Goal: Transaction & Acquisition: Purchase product/service

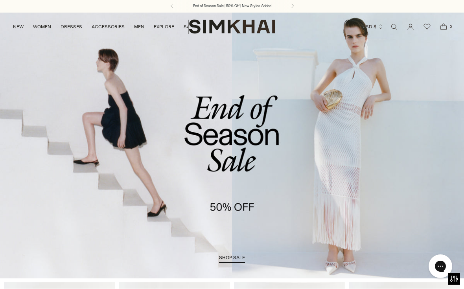
scroll to position [34, 0]
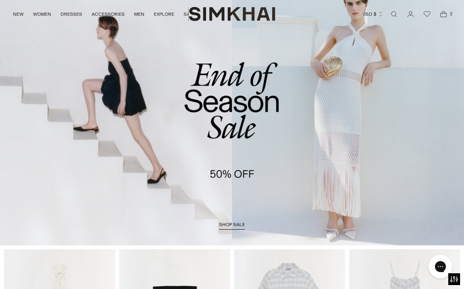
click at [233, 223] on span "shop sale" at bounding box center [232, 225] width 26 height 6
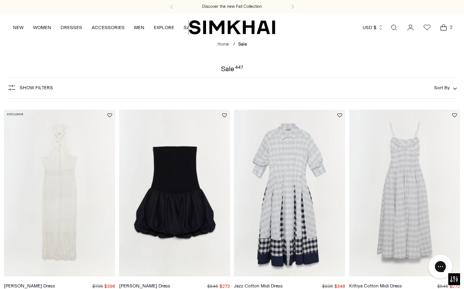
click at [442, 32] on span "Open cart modal" at bounding box center [443, 27] width 11 height 11
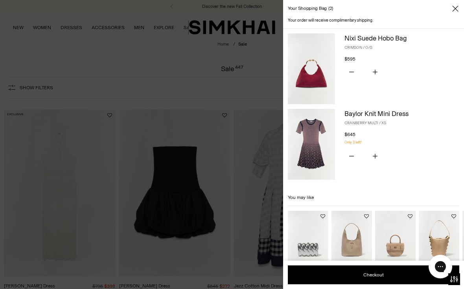
click at [350, 70] on icon "Subtract product quantity" at bounding box center [351, 72] width 5 height 5
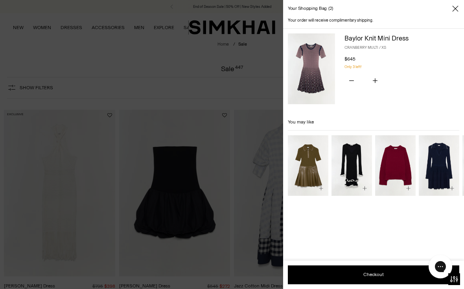
click at [350, 79] on icon "Subtract product quantity" at bounding box center [351, 80] width 5 height 5
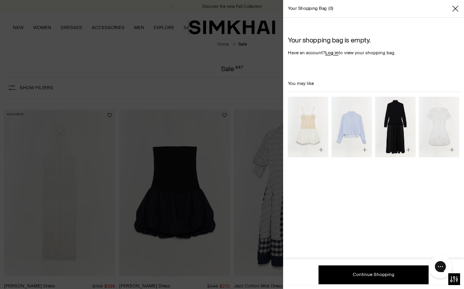
click at [454, 10] on icon "Close" at bounding box center [455, 9] width 6 height 6
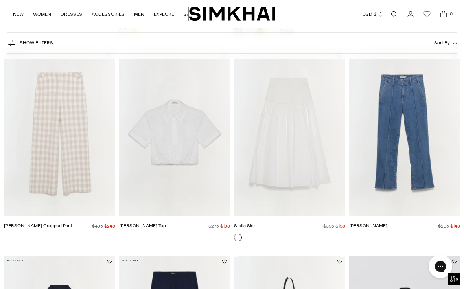
scroll to position [672, 0]
click at [448, 42] on span "Sort By" at bounding box center [442, 44] width 16 height 6
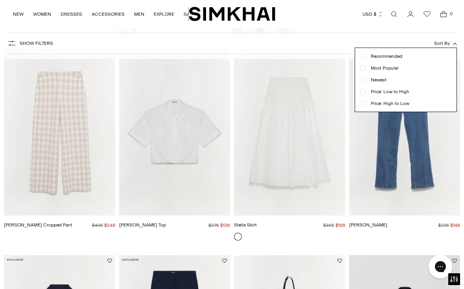
click at [367, 89] on span "Price: Low to High" at bounding box center [387, 91] width 43 height 7
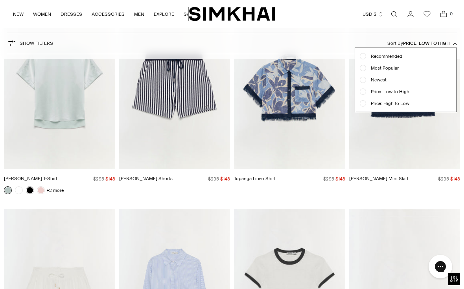
scroll to position [2531, 0]
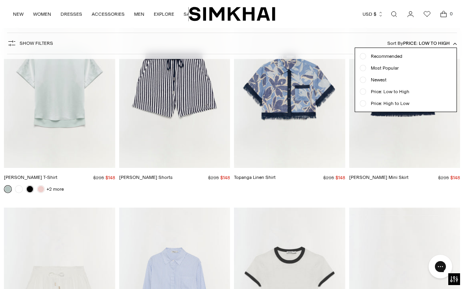
click at [295, 96] on div at bounding box center [232, 144] width 464 height 289
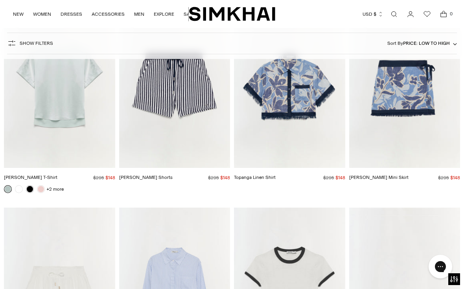
click at [292, 94] on img "Topanga Linen Shirt" at bounding box center [289, 84] width 111 height 167
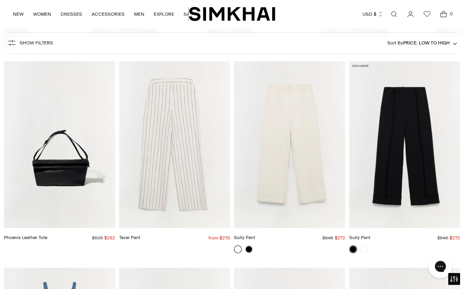
scroll to position [14562, 0]
click at [448, 43] on span "Price: Low to High" at bounding box center [426, 44] width 47 height 6
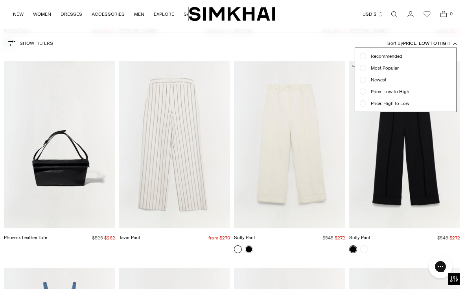
click at [281, 166] on div at bounding box center [232, 144] width 464 height 289
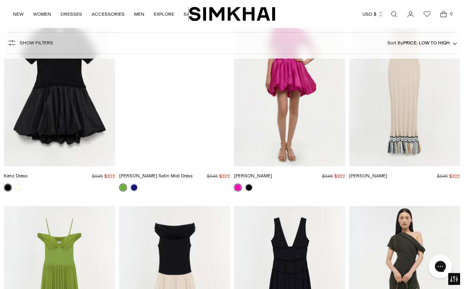
scroll to position [18315, 0]
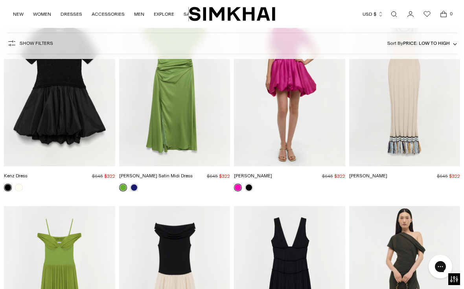
click at [408, 86] on img "Julianna Dress" at bounding box center [404, 83] width 111 height 167
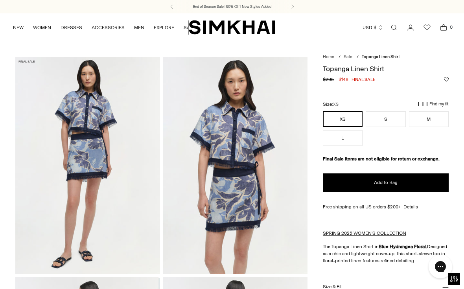
click at [393, 183] on span "Add to Bag" at bounding box center [386, 182] width 24 height 7
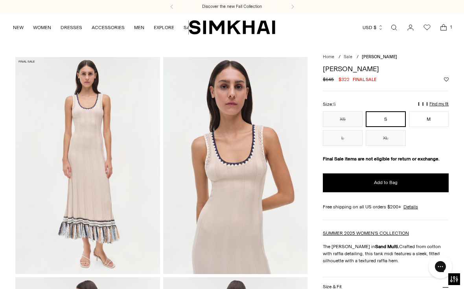
click at [434, 107] on div "Size: S" at bounding box center [386, 104] width 126 height 7
click at [436, 103] on p "Find my fit" at bounding box center [439, 104] width 19 height 5
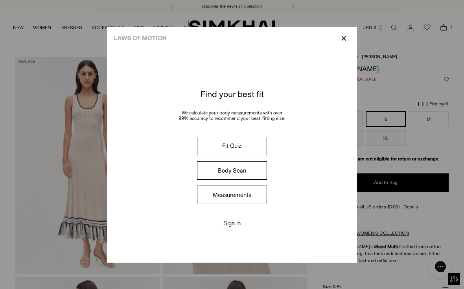
click at [205, 151] on button "Fit Quiz" at bounding box center [232, 146] width 70 height 18
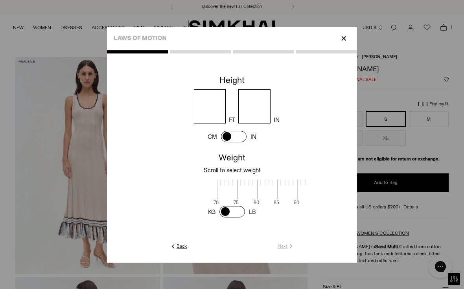
scroll to position [2, 243]
click at [194, 95] on input "number" at bounding box center [210, 106] width 32 height 34
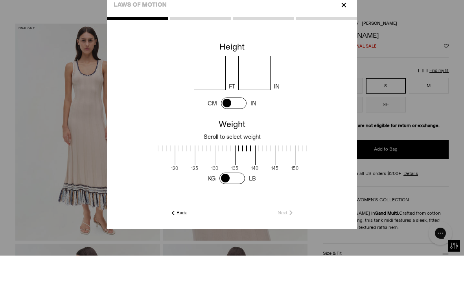
type input "*"
click at [271, 89] on input "number" at bounding box center [254, 106] width 32 height 34
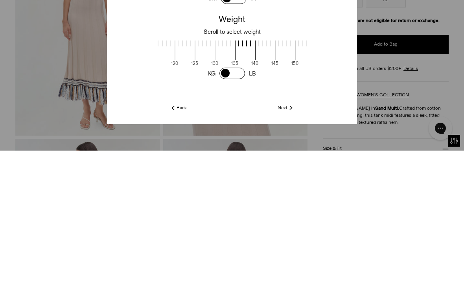
type input "*"
click at [114, 179] on span at bounding box center [124, 189] width 21 height 20
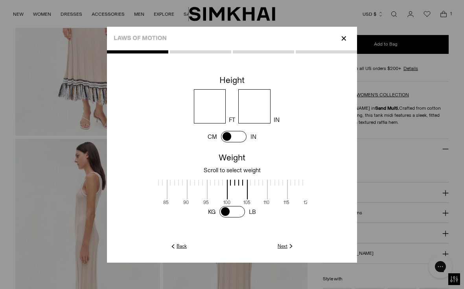
scroll to position [0, 109]
click at [295, 250] on img at bounding box center [291, 246] width 7 height 7
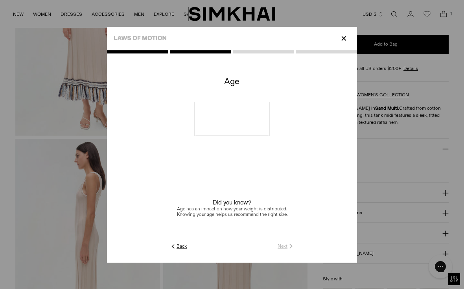
click at [195, 116] on input "number" at bounding box center [232, 119] width 75 height 34
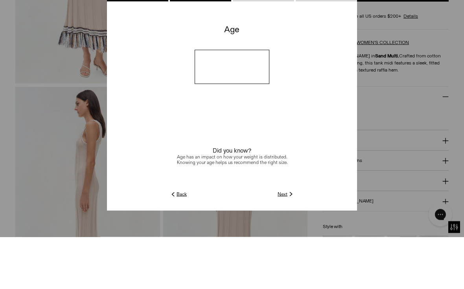
type input "**"
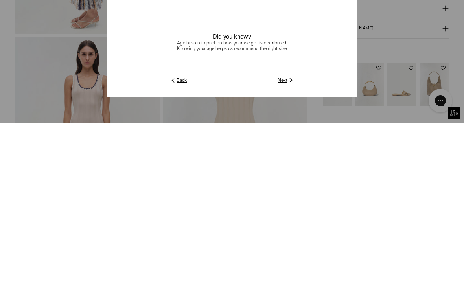
scroll to position [295, 0]
click at [295, 243] on img at bounding box center [291, 246] width 7 height 7
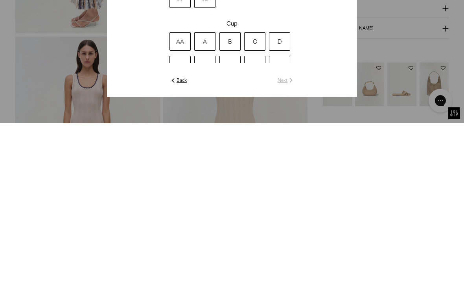
scroll to position [461, 0]
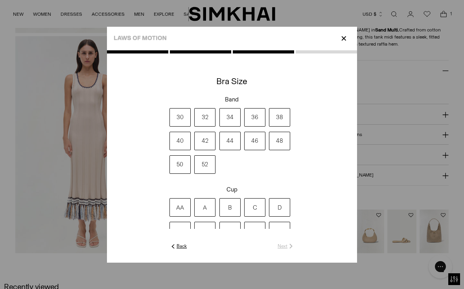
click at [227, 118] on label "34" at bounding box center [230, 117] width 21 height 18
click at [227, 217] on label "B" at bounding box center [230, 207] width 21 height 18
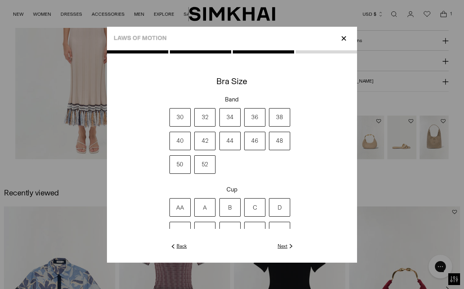
scroll to position [555, 0]
click at [295, 250] on img at bounding box center [291, 246] width 7 height 7
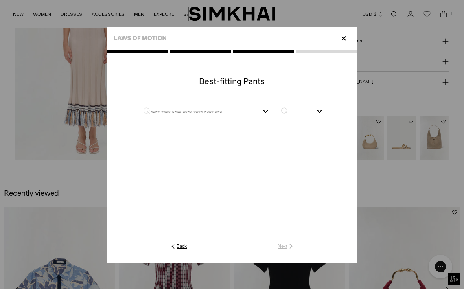
click at [269, 116] on div at bounding box center [205, 113] width 129 height 10
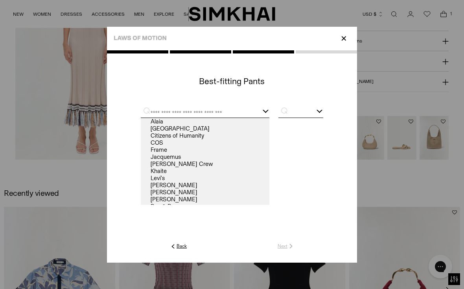
click at [141, 152] on link "Frame" at bounding box center [205, 149] width 129 height 7
type input "*****"
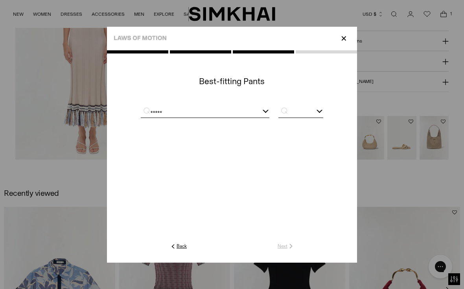
click at [323, 108] on input "text" at bounding box center [301, 113] width 45 height 10
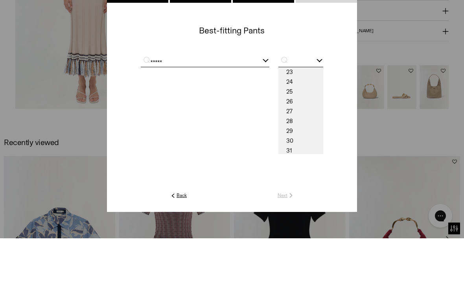
click at [323, 128] on span "24" at bounding box center [301, 133] width 45 height 10
type input "**"
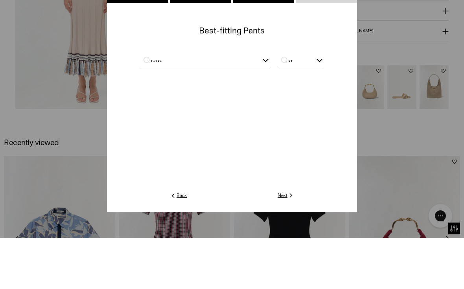
scroll to position [605, 0]
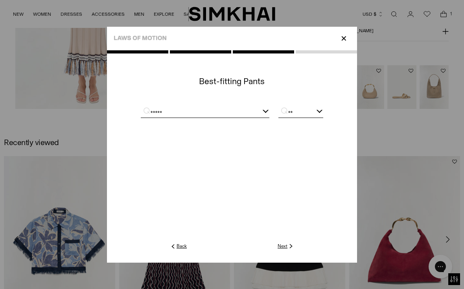
click at [295, 250] on link "Next" at bounding box center [286, 246] width 17 height 7
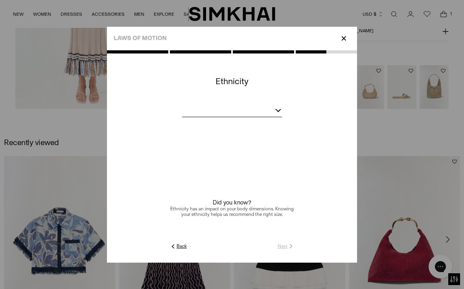
click at [282, 117] on div at bounding box center [232, 112] width 100 height 10
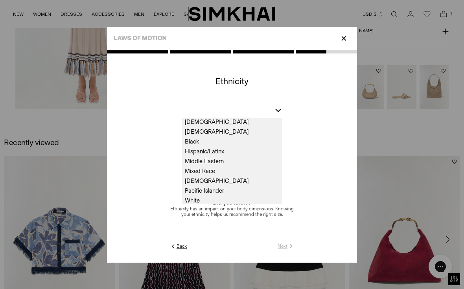
click at [182, 206] on span "White" at bounding box center [232, 201] width 100 height 10
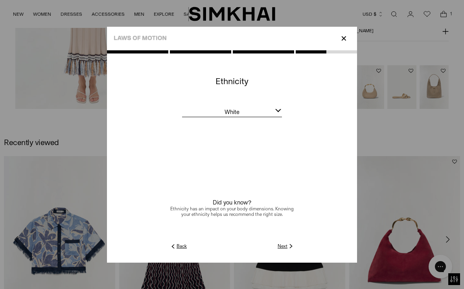
click at [295, 250] on link "Next" at bounding box center [286, 246] width 17 height 7
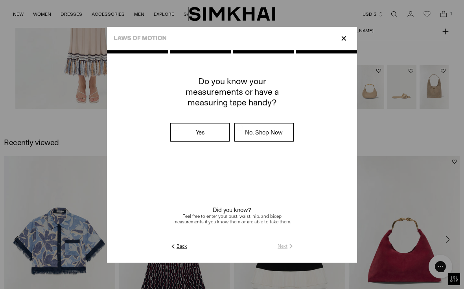
click at [293, 131] on label "No, Shop Now" at bounding box center [264, 133] width 59 height 18
click at [295, 250] on img at bounding box center [291, 246] width 7 height 7
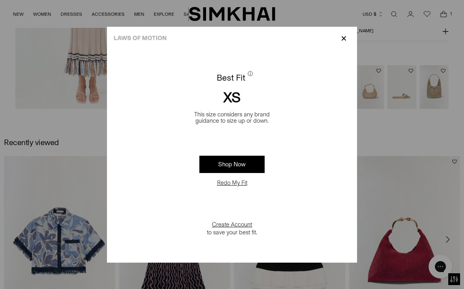
click at [236, 166] on link "Shop Now" at bounding box center [231, 164] width 65 height 17
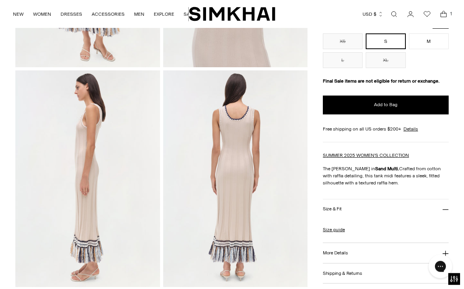
scroll to position [205, 0]
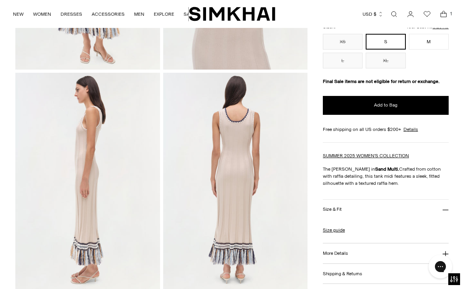
click at [386, 105] on span "Add to Bag" at bounding box center [386, 105] width 24 height 7
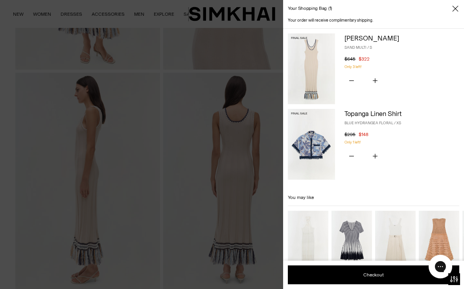
click at [351, 154] on icon "Subtract product quantity" at bounding box center [351, 156] width 5 height 5
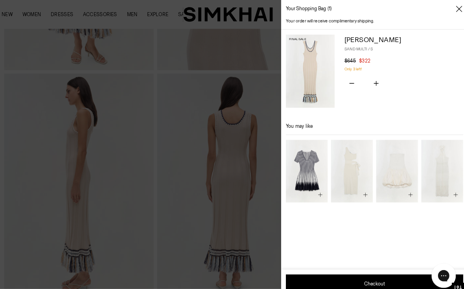
scroll to position [206, 0]
